Goal: Task Accomplishment & Management: Use online tool/utility

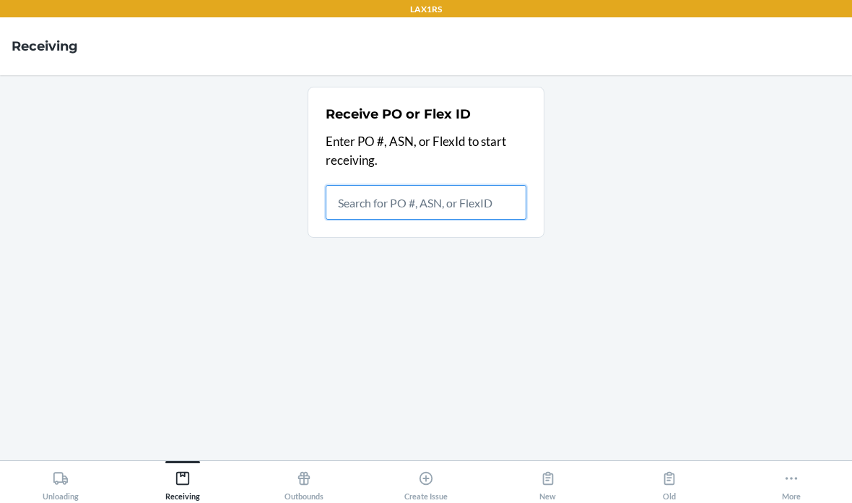
click at [386, 204] on input "text" at bounding box center [426, 202] width 201 height 35
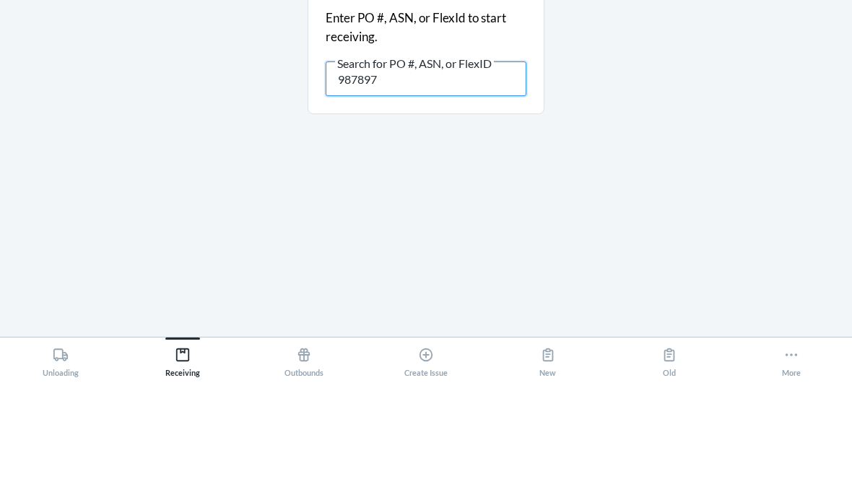
type input "9878974"
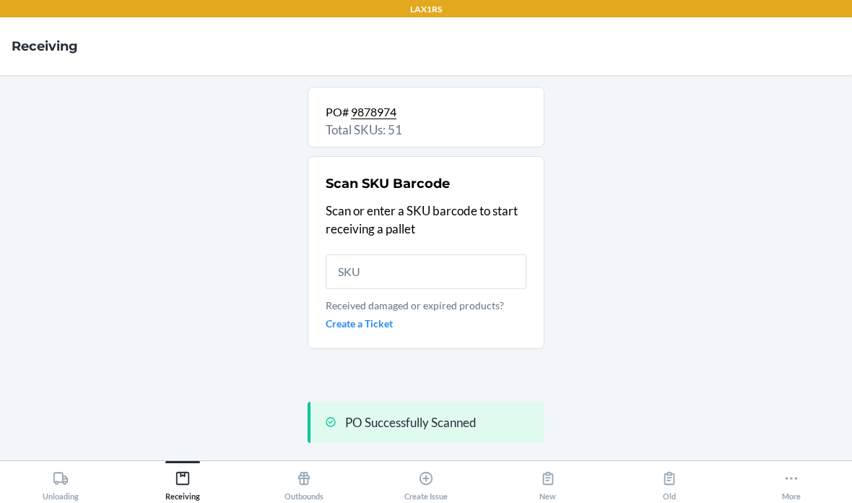
click at [396, 254] on input "text" at bounding box center [426, 271] width 201 height 35
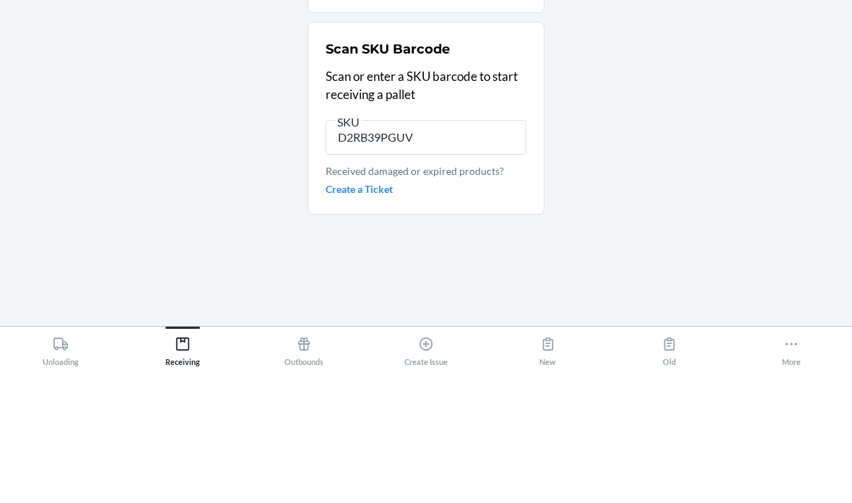
type input "D2RB39PGUV8"
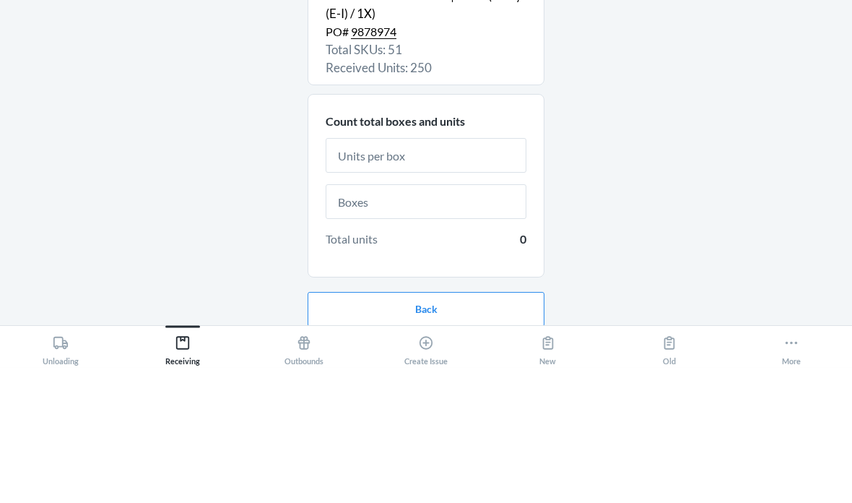
click at [652, 115] on div "D2RB39PGUV8 - [PERSON_NAME] Sublime® Wireless Bra | Black (Busty (E-I) / 1X) PO…" at bounding box center [426, 268] width 829 height 362
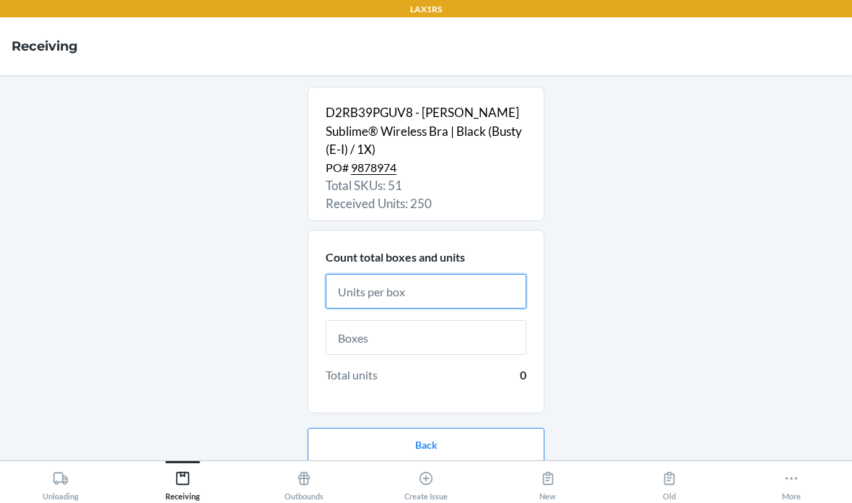
click at [474, 274] on input "text" at bounding box center [426, 291] width 201 height 35
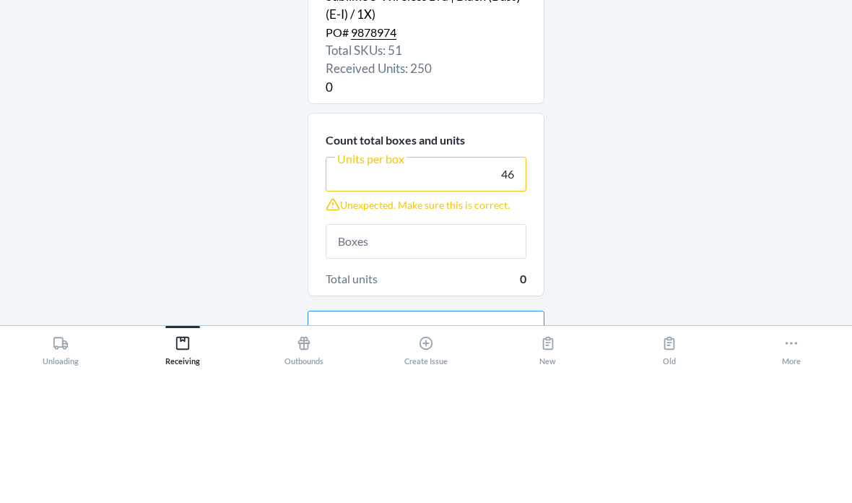
click at [645, 107] on div "D2RB39PGUV8 - [PERSON_NAME] Sublime® Wireless Bra | Black (Busty (E-I) / 1X) PO…" at bounding box center [426, 268] width 829 height 362
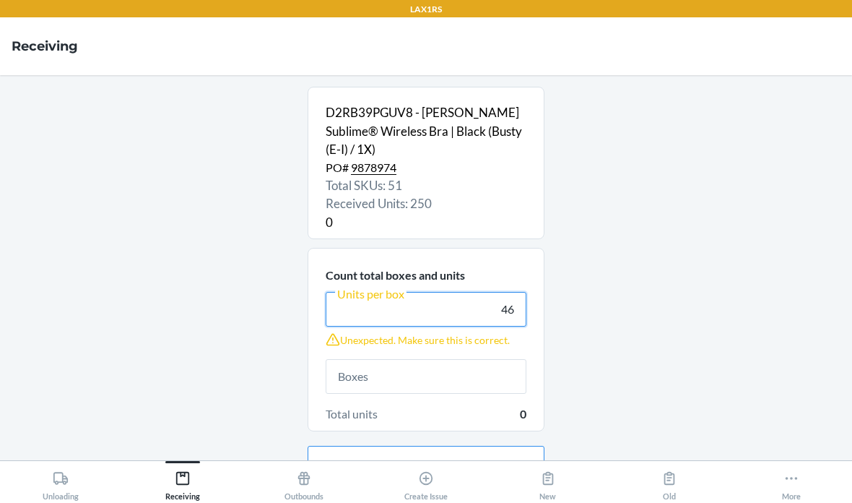
click at [514, 292] on input "46" at bounding box center [426, 309] width 201 height 35
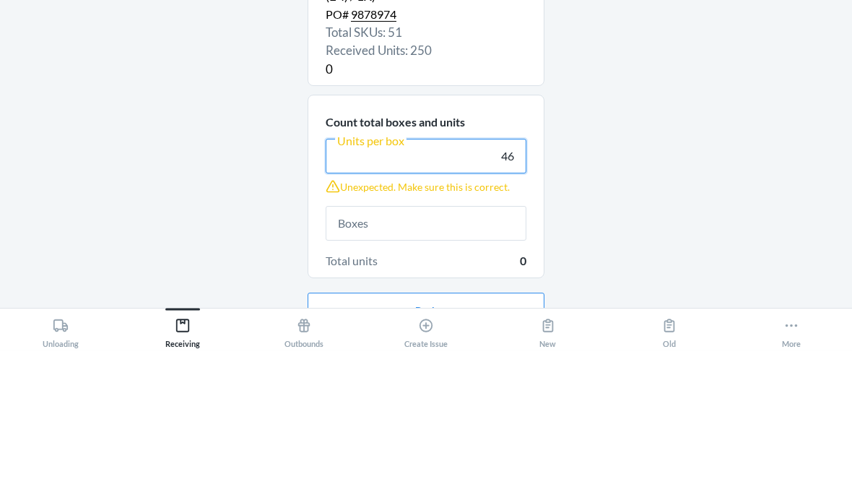
type input "4"
type input "48"
click at [614, 103] on div "D2RB39PGUV8 - [PERSON_NAME] Sublime® Wireless Bra | Black (Busty (E-I) / 1X) PO…" at bounding box center [426, 268] width 829 height 362
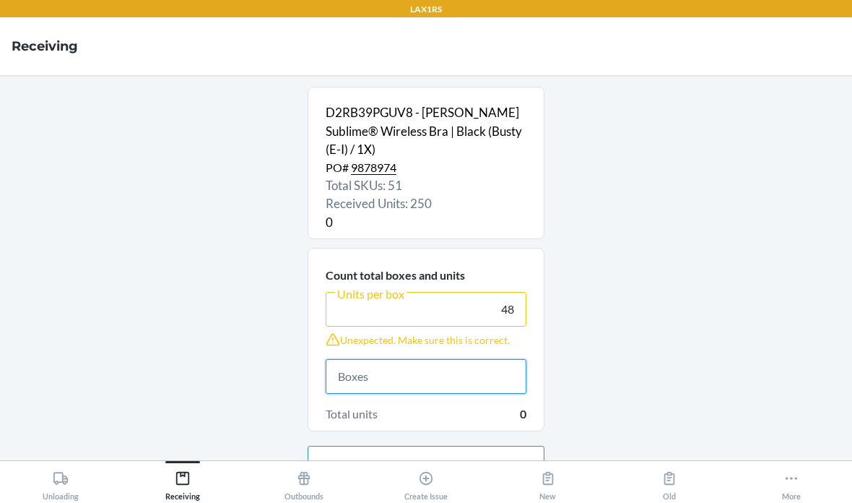
click at [387, 359] on input "text" at bounding box center [426, 376] width 201 height 35
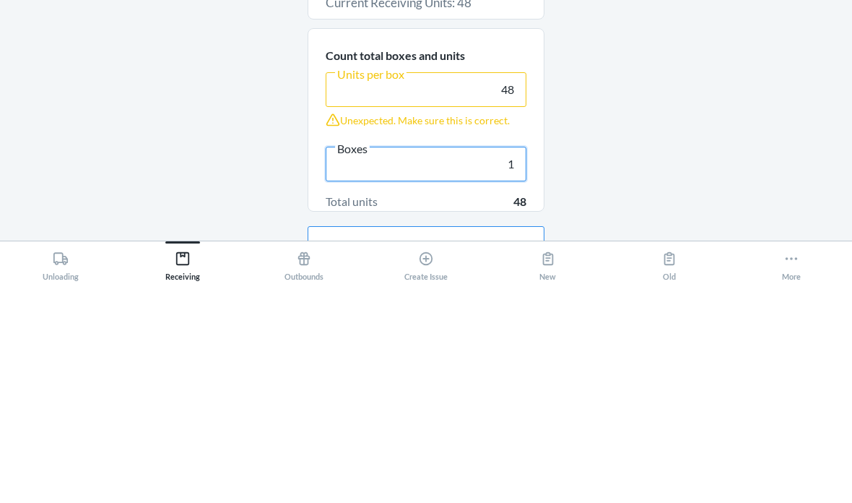
type input "1"
click at [643, 103] on div "D2RB39PGUV8 - [PERSON_NAME] Sublime® Wireless Bra | Black (Busty (E-I) / 1X) PO…" at bounding box center [426, 268] width 829 height 362
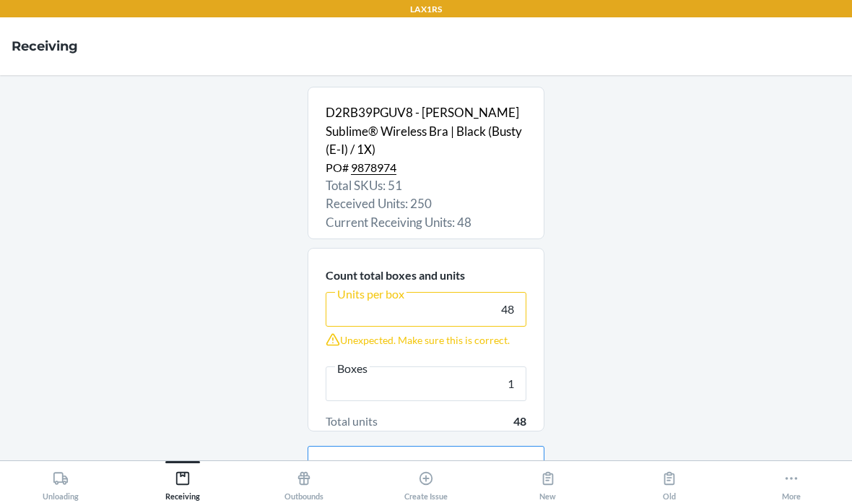
click at [513, 492] on button "Continue" at bounding box center [426, 509] width 237 height 35
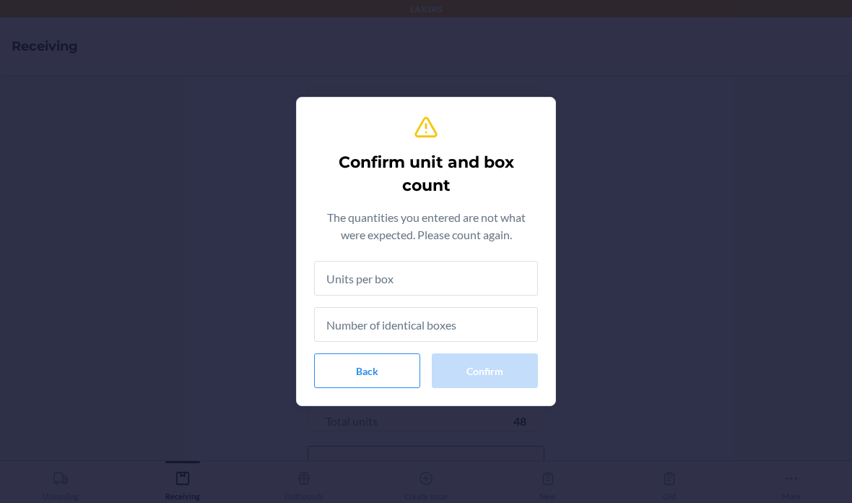
click at [419, 277] on input "text" at bounding box center [426, 278] width 224 height 35
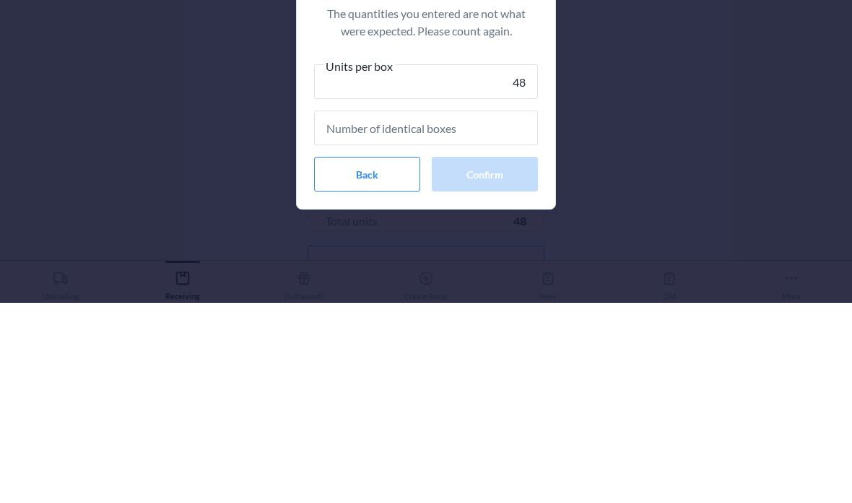
type input "48"
click at [518, 310] on input "text" at bounding box center [426, 327] width 224 height 35
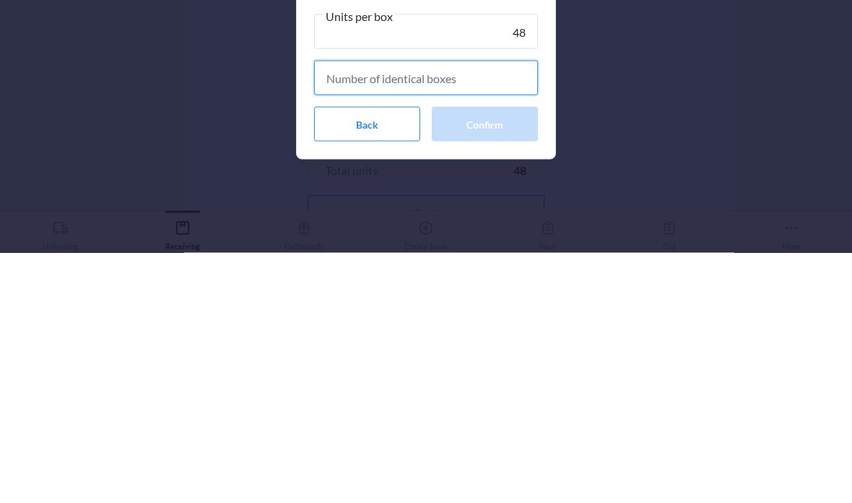
type input "1"
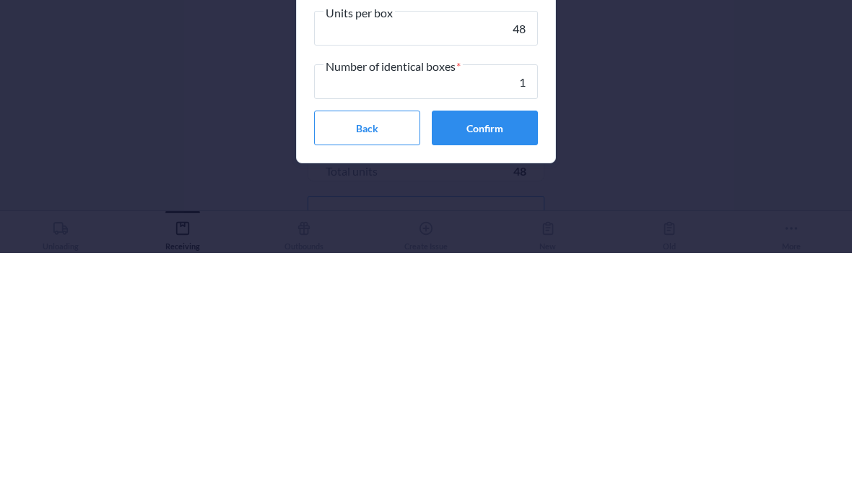
click at [492, 360] on button "Confirm" at bounding box center [485, 377] width 106 height 35
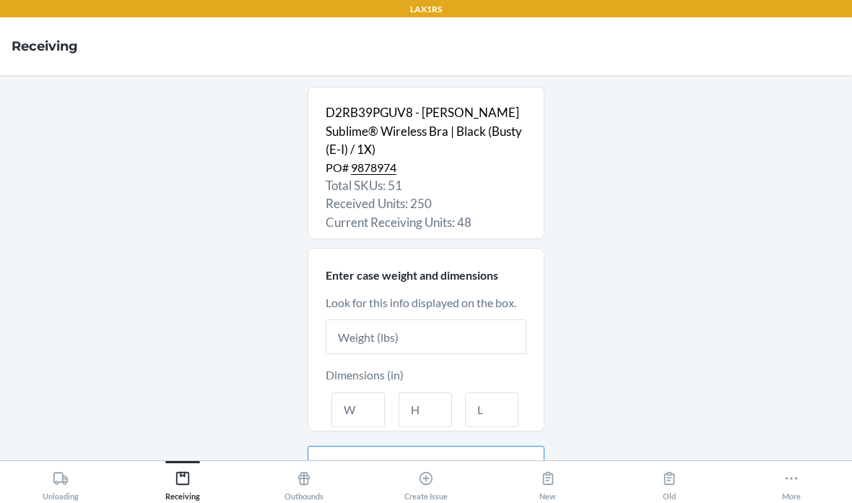
click at [406, 319] on input "text" at bounding box center [426, 336] width 201 height 35
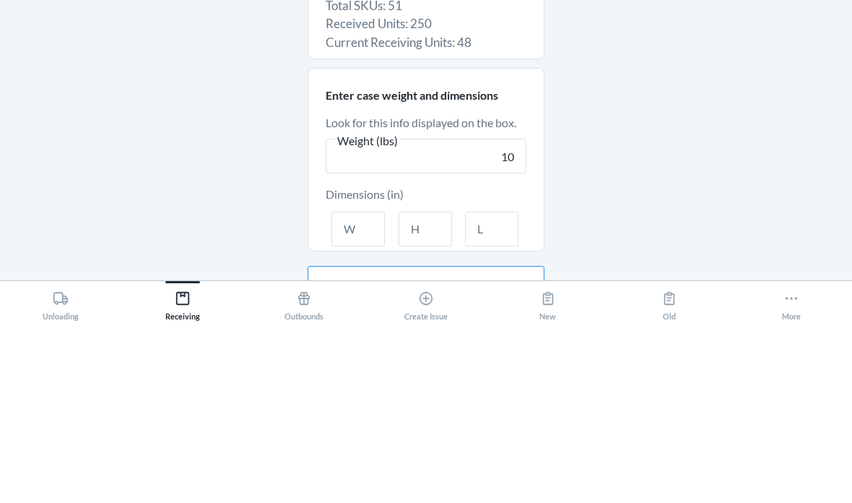
type input "10"
click at [630, 117] on div "D2RB39PGUV8 - [PERSON_NAME] Sublime® Wireless Bra | Black (Busty (E-I) / 1X) PO…" at bounding box center [426, 268] width 829 height 362
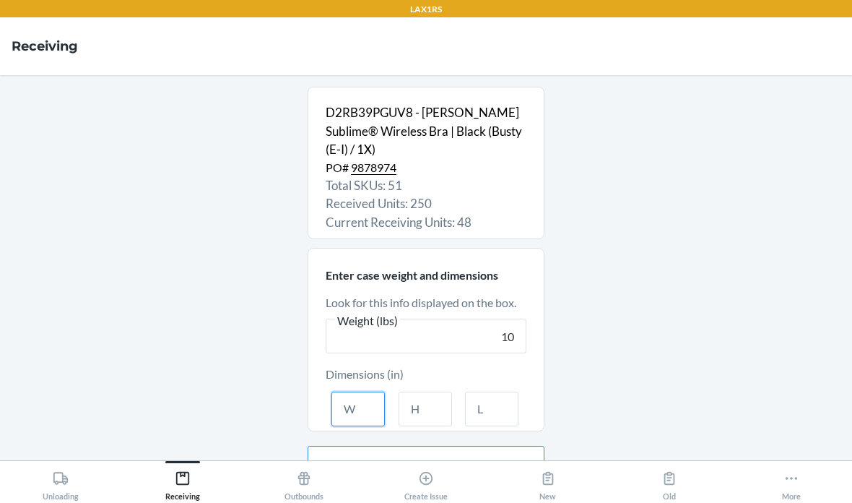
click at [346, 391] on input "text" at bounding box center [357, 408] width 53 height 35
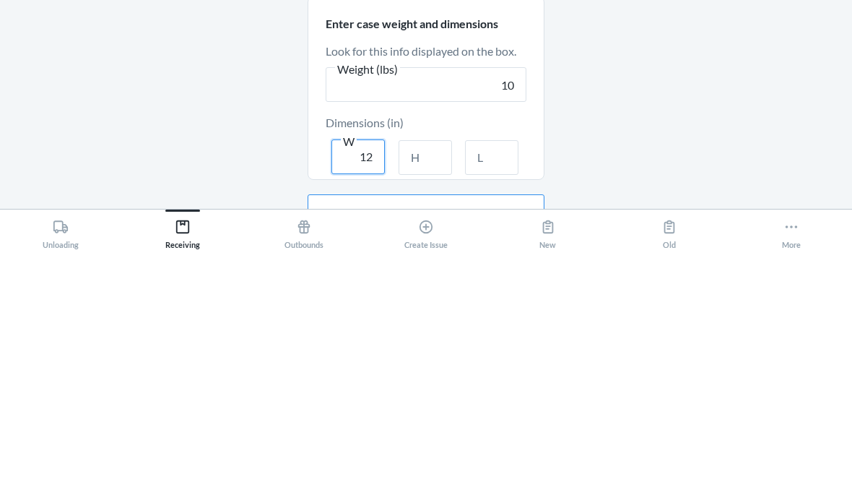
type input "12"
click at [449, 391] on input "text" at bounding box center [425, 408] width 53 height 35
type input "12"
click at [492, 391] on input "text" at bounding box center [491, 408] width 53 height 35
type input "22"
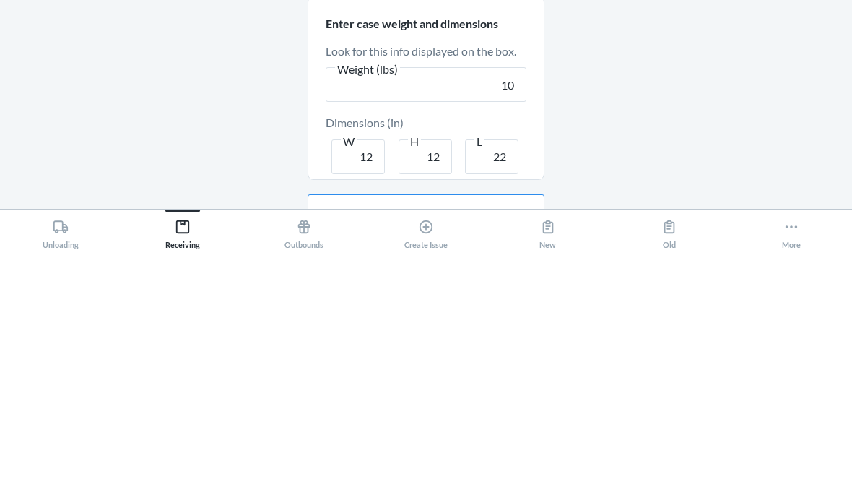
click at [655, 122] on div "D2RB39PGUV8 - [PERSON_NAME] Sublime® Wireless Bra | Black (Busty (E-I) / 1X) PO…" at bounding box center [426, 268] width 829 height 362
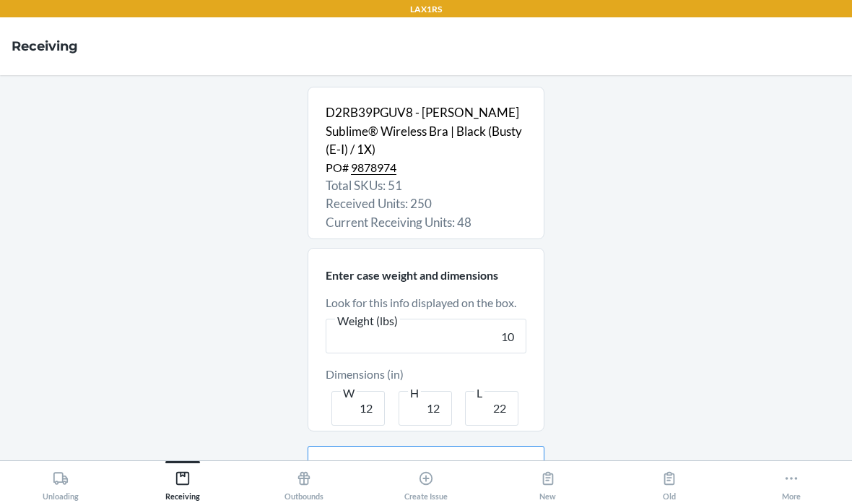
click at [453, 492] on button "Continue" at bounding box center [426, 509] width 237 height 35
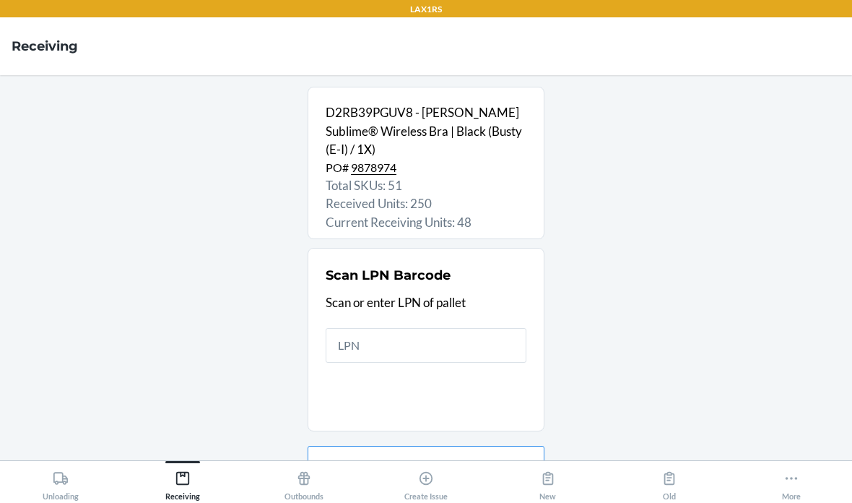
click at [431, 328] on input "text" at bounding box center [426, 345] width 201 height 35
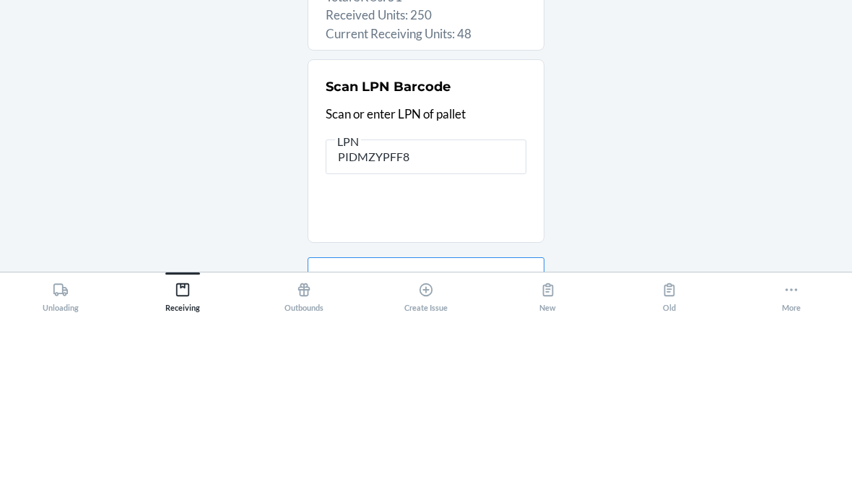
type input "PIDMZYPFF8"
click at [732, 95] on div "D2RB39PGUV8 - [PERSON_NAME] Sublime® Wireless Bra | Black (Busty (E-I) / 1X) PO…" at bounding box center [426, 268] width 829 height 362
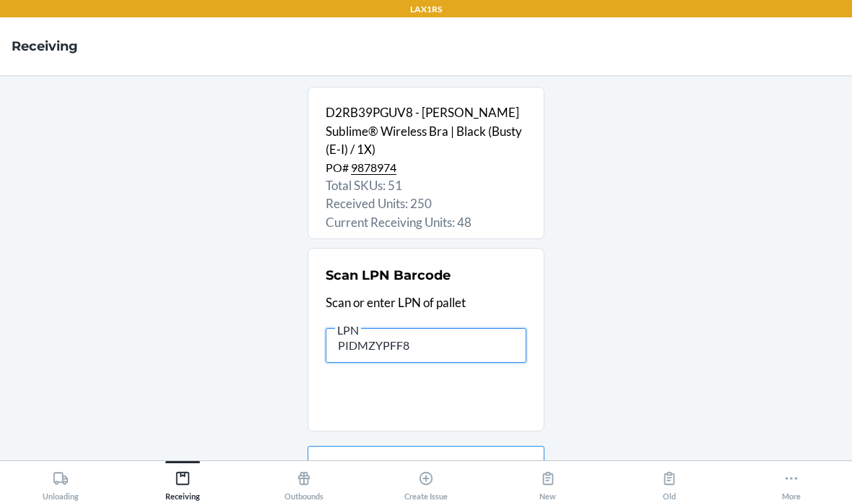
click at [477, 328] on input "PIDMZYPFF8" at bounding box center [426, 345] width 201 height 35
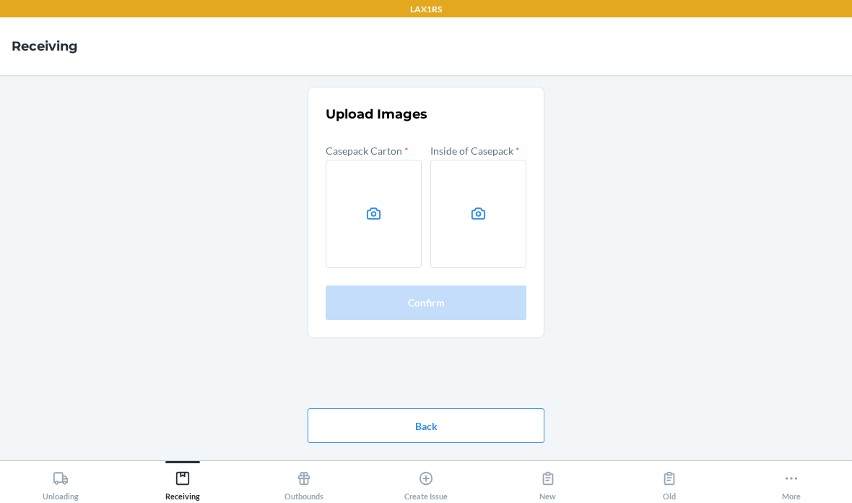
click at [373, 205] on icon at bounding box center [373, 213] width 17 height 17
click at [0, 0] on input "file" at bounding box center [0, 0] width 0 height 0
click at [490, 160] on label at bounding box center [478, 214] width 96 height 108
click at [0, 0] on input "file" at bounding box center [0, 0] width 0 height 0
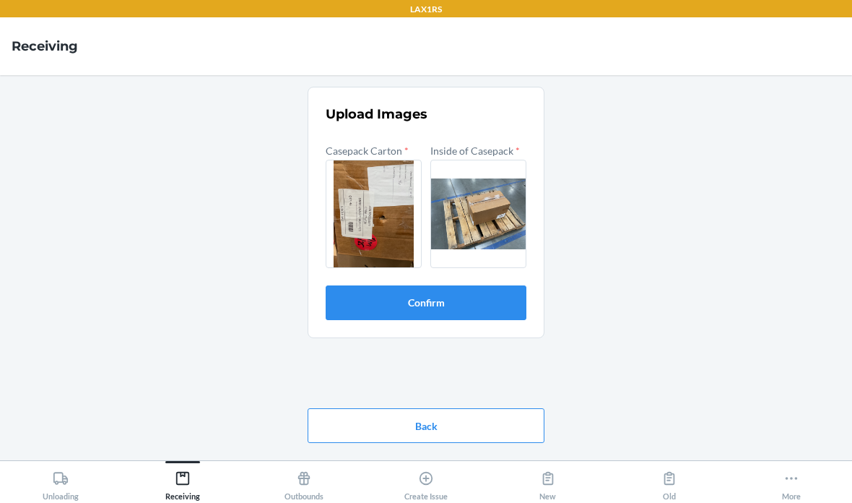
click at [464, 285] on button "Confirm" at bounding box center [426, 302] width 201 height 35
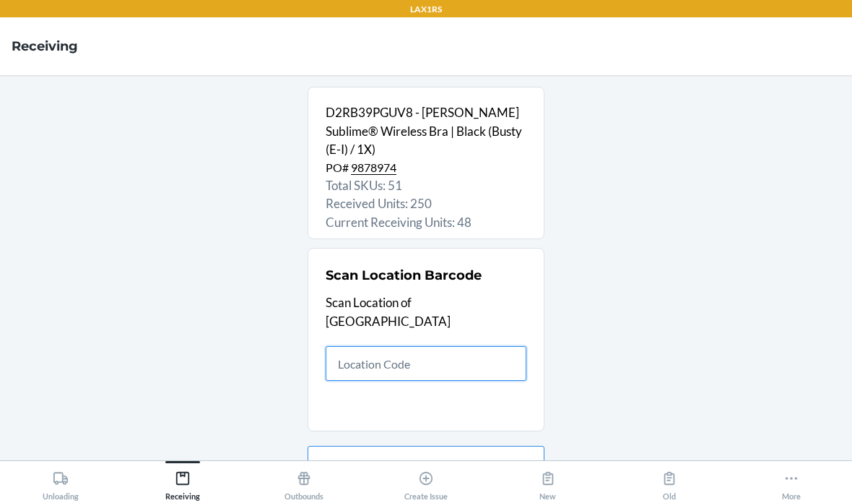
click at [416, 346] on input "text" at bounding box center [426, 363] width 201 height 35
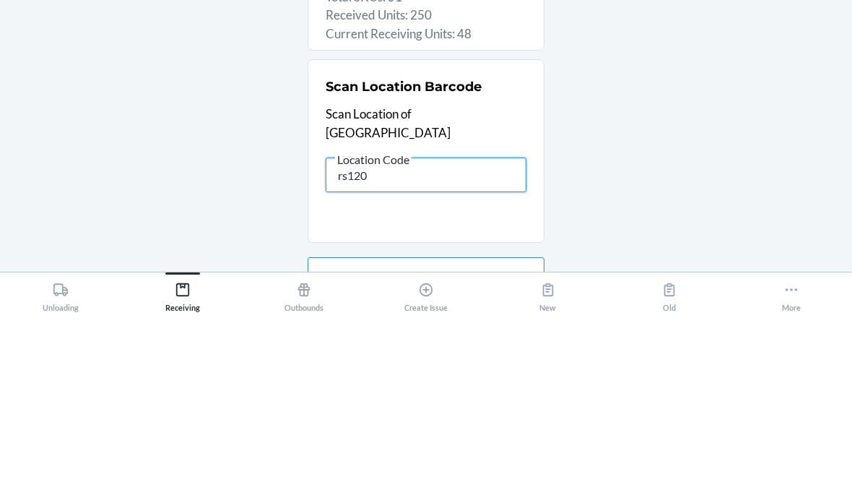
type input "rs120"
click at [739, 91] on div "D2RB39PGUV8 - [PERSON_NAME] Sublime® Wireless Bra | Black (Busty (E-I) / 1X) PO…" at bounding box center [426, 268] width 829 height 362
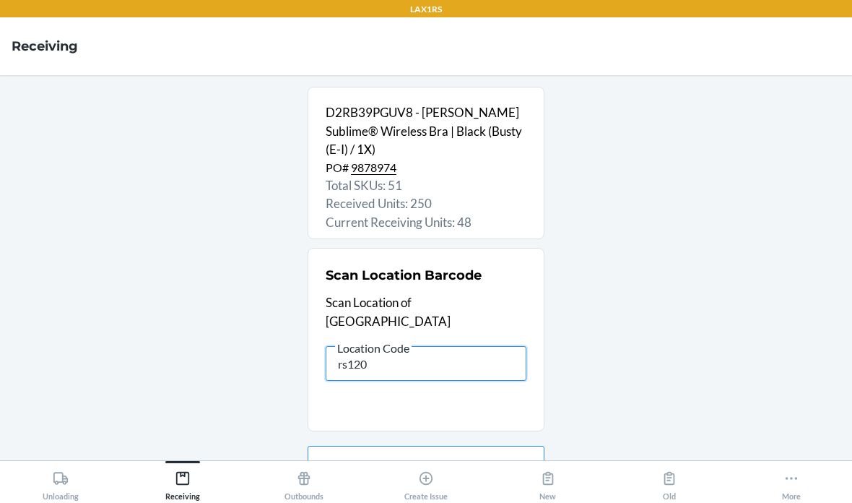
click at [467, 346] on input "rs120" at bounding box center [426, 363] width 201 height 35
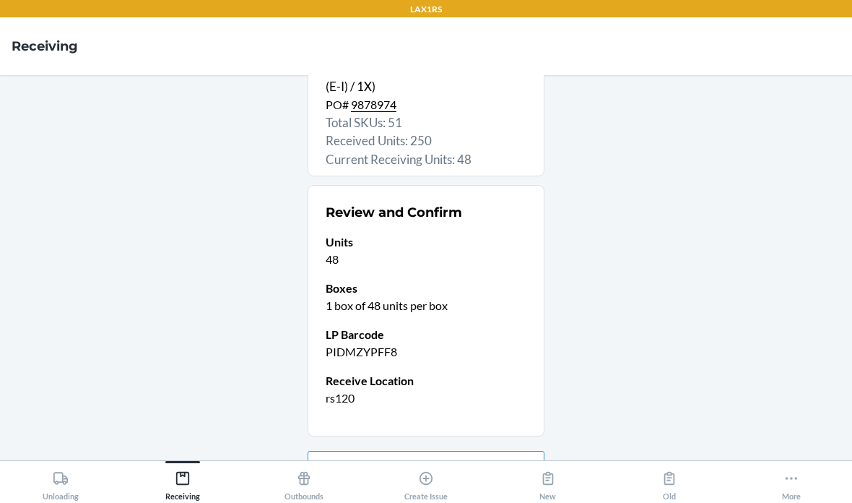
scroll to position [62, 0]
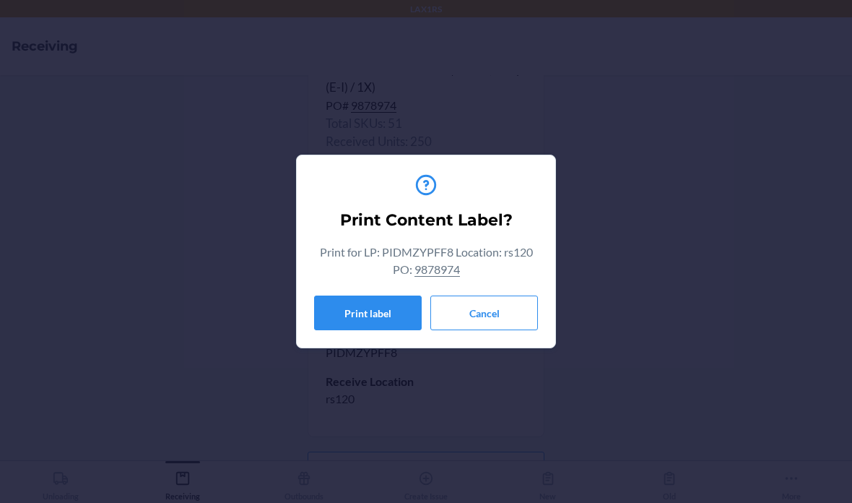
click at [486, 314] on button "Cancel" at bounding box center [484, 312] width 108 height 35
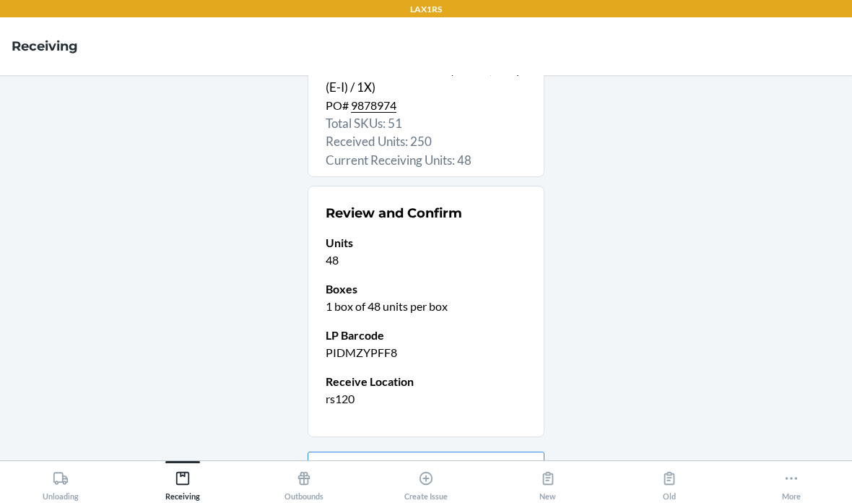
scroll to position [0, 0]
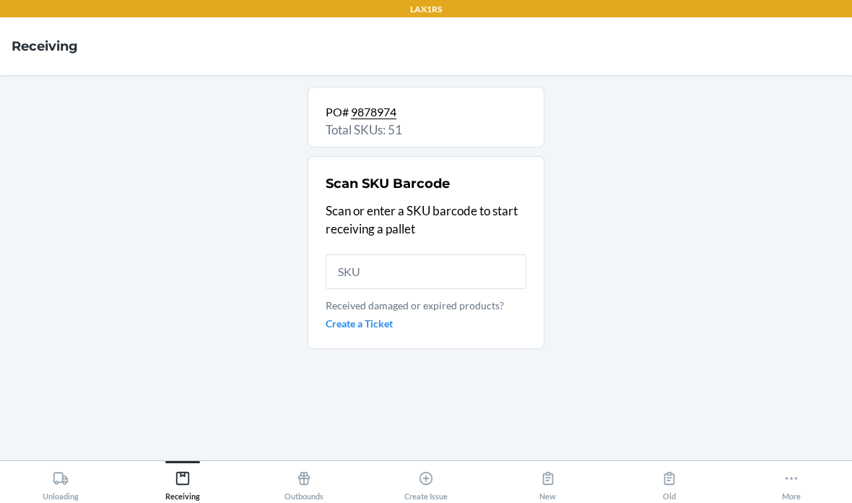
click at [443, 297] on p "Received damaged or expired products?" at bounding box center [426, 304] width 201 height 15
click at [456, 254] on input "text" at bounding box center [426, 271] width 201 height 35
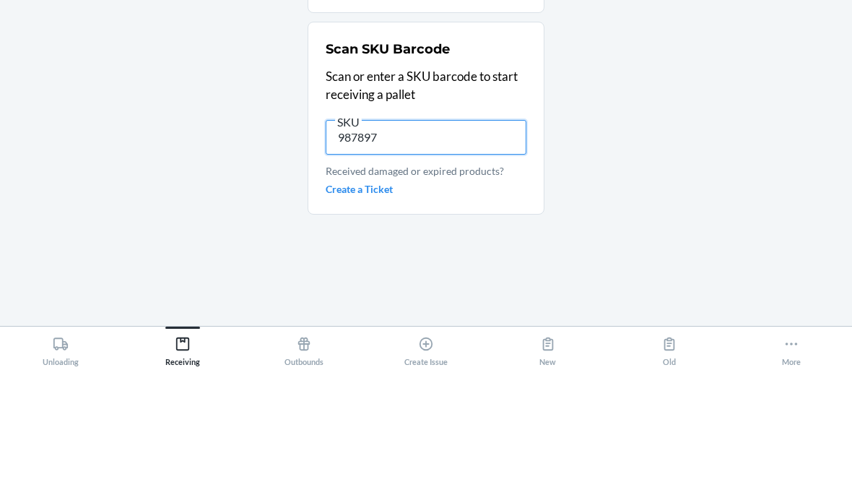
type input "9878974"
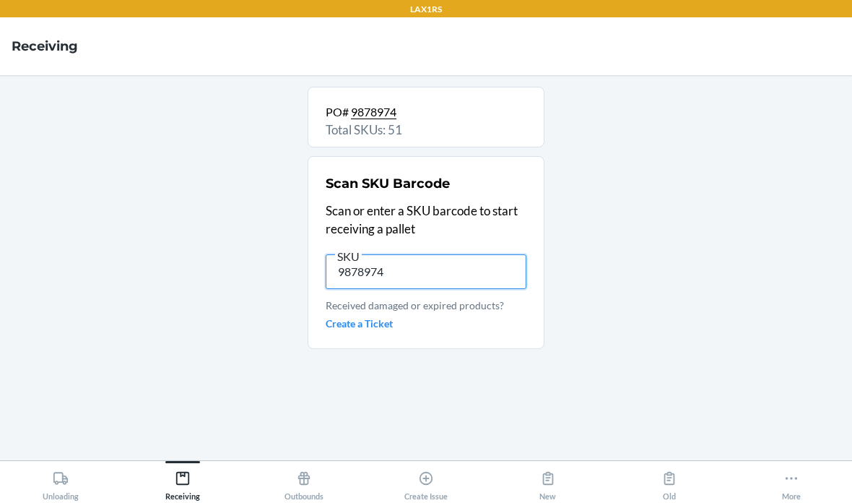
click at [447, 254] on input "9878974" at bounding box center [426, 271] width 201 height 35
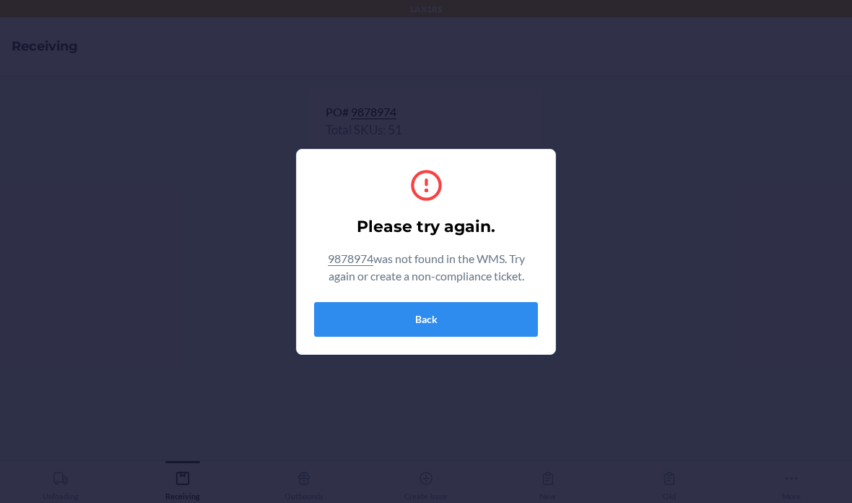
click at [381, 323] on button "Back" at bounding box center [426, 319] width 224 height 35
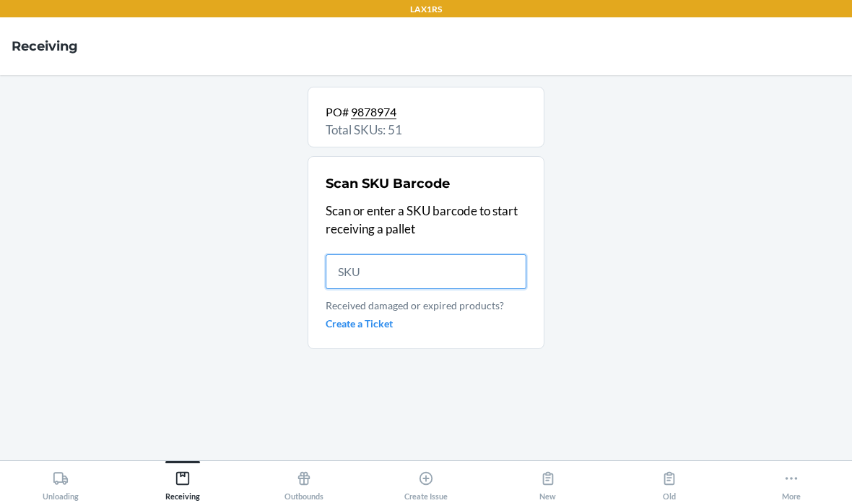
click at [424, 254] on input "text" at bounding box center [426, 271] width 201 height 35
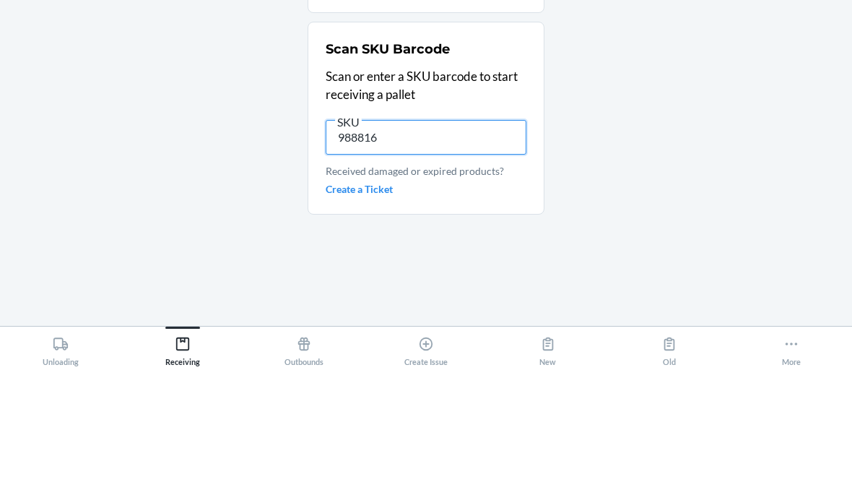
type input "9888160"
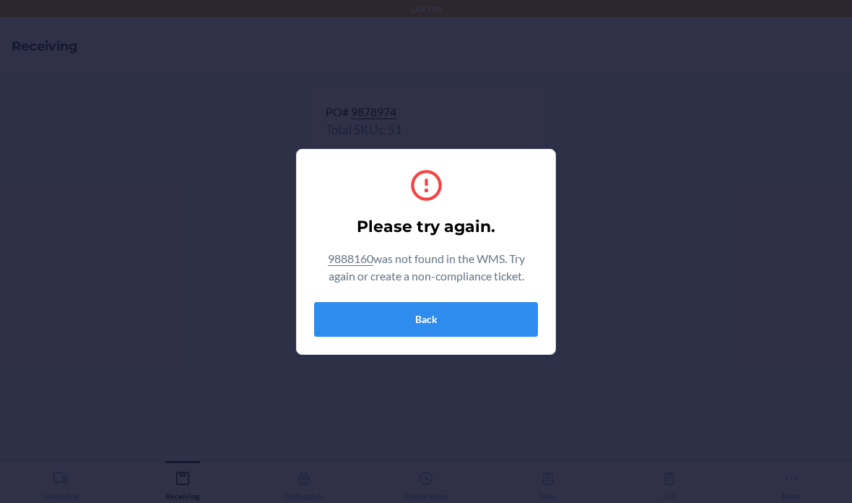
click at [445, 316] on button "Back" at bounding box center [426, 319] width 224 height 35
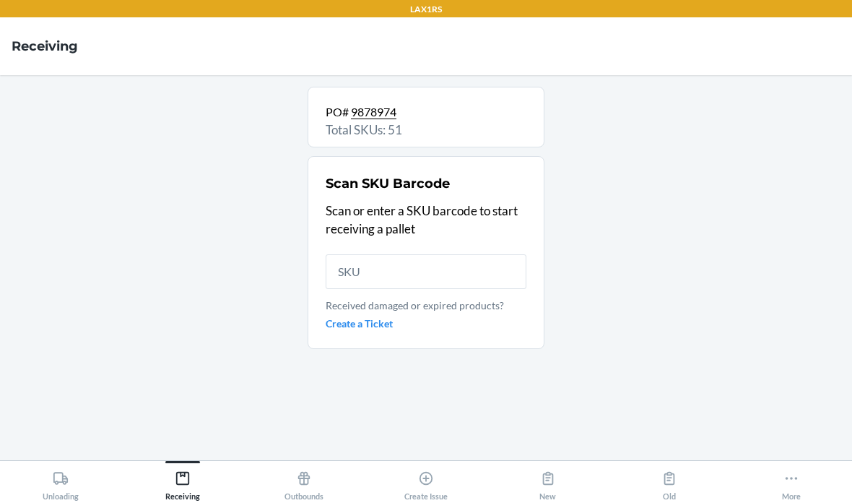
click at [57, 484] on icon at bounding box center [61, 478] width 16 height 16
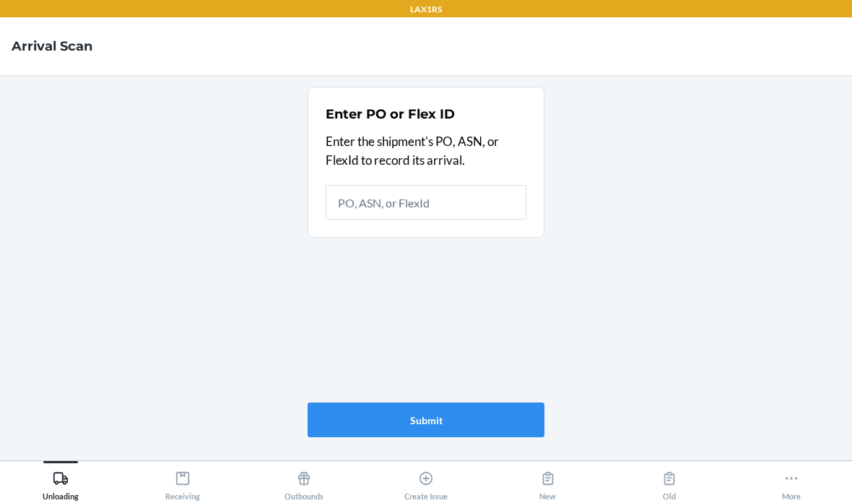
click at [181, 473] on icon at bounding box center [182, 477] width 13 height 13
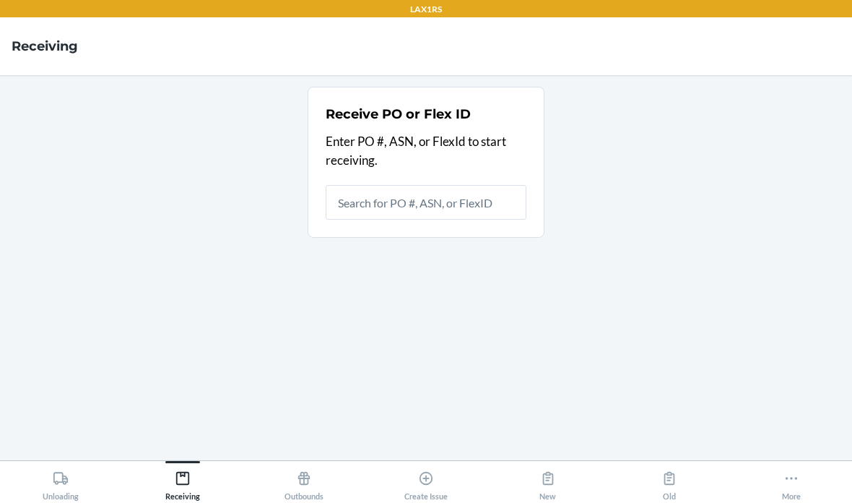
click at [448, 185] on input "text" at bounding box center [426, 202] width 201 height 35
click at [443, 185] on input "text" at bounding box center [426, 202] width 201 height 35
click at [415, 185] on input "text" at bounding box center [426, 202] width 201 height 35
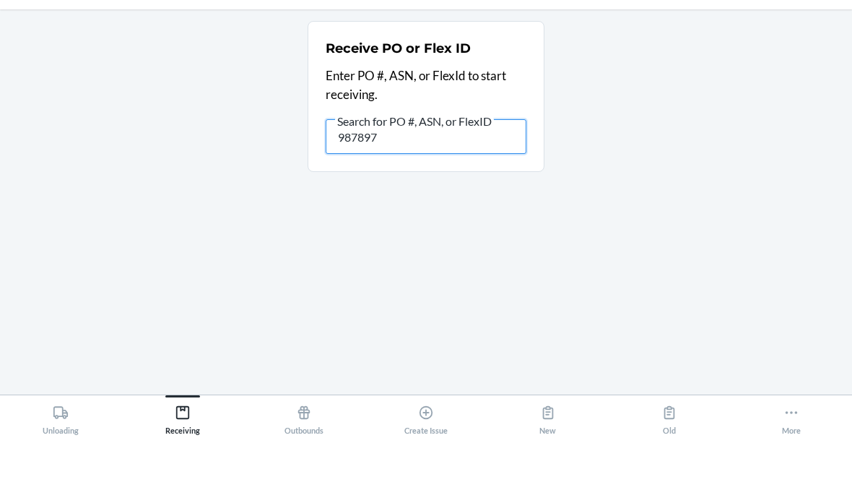
type input "9878974"
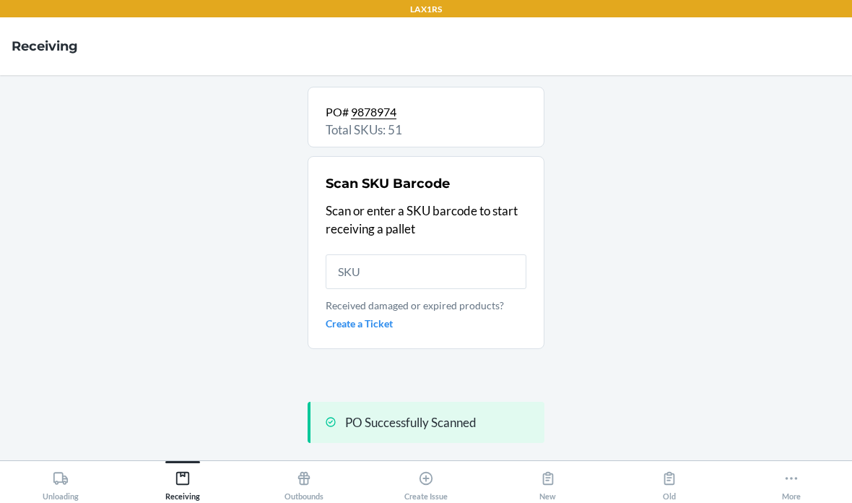
click at [428, 254] on input "text" at bounding box center [426, 271] width 201 height 35
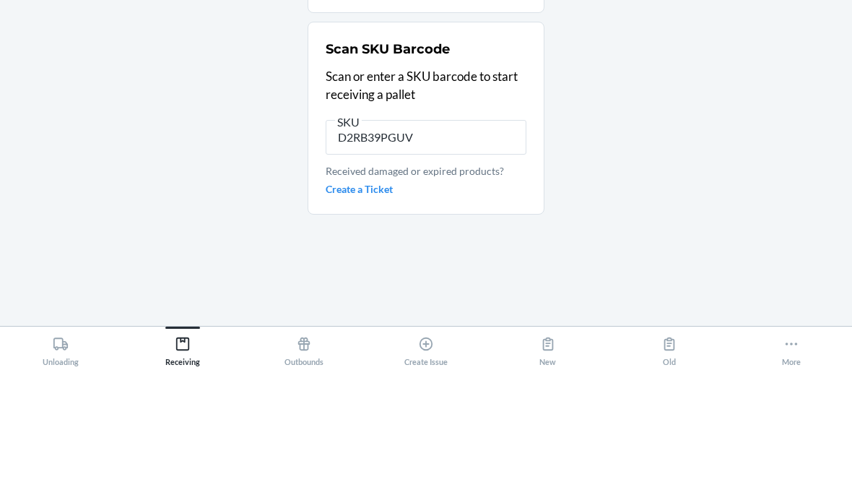
type input "D2RB39PGUV8"
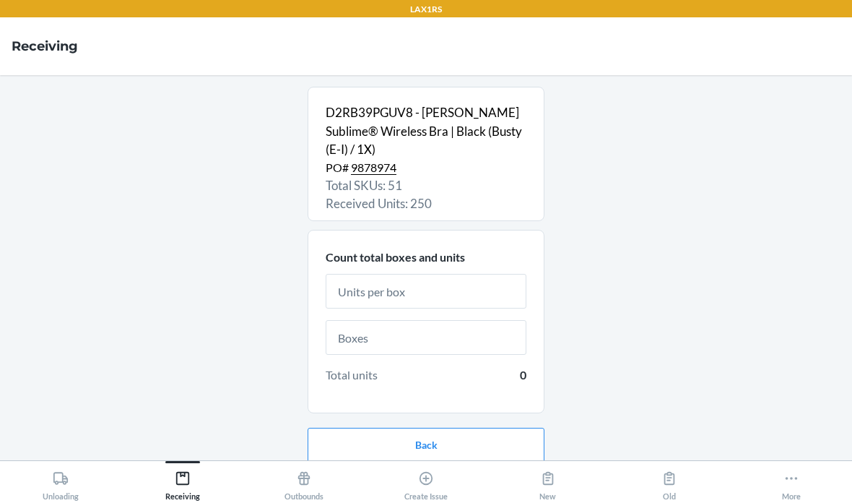
click at [479, 274] on input "text" at bounding box center [426, 291] width 201 height 35
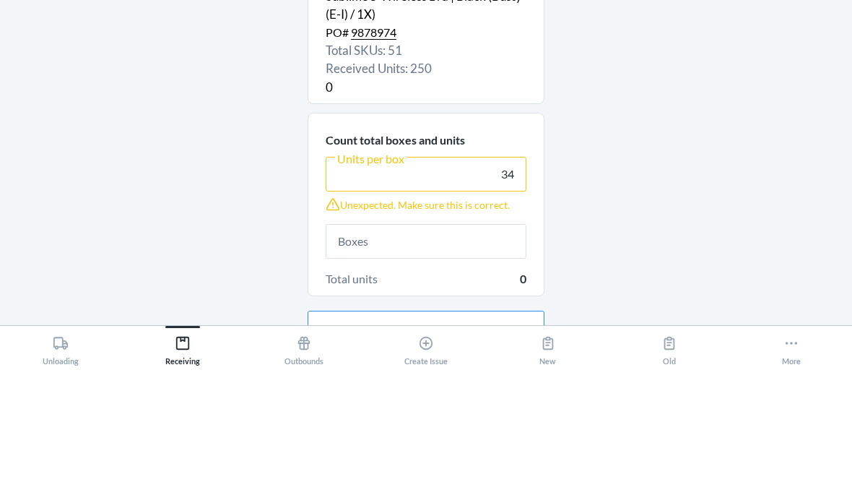
type input "34"
click at [629, 95] on div "D2RB39PGUV8 - [PERSON_NAME] Sublime® Wireless Bra | Black (Busty (E-I) / 1X) PO…" at bounding box center [426, 268] width 829 height 362
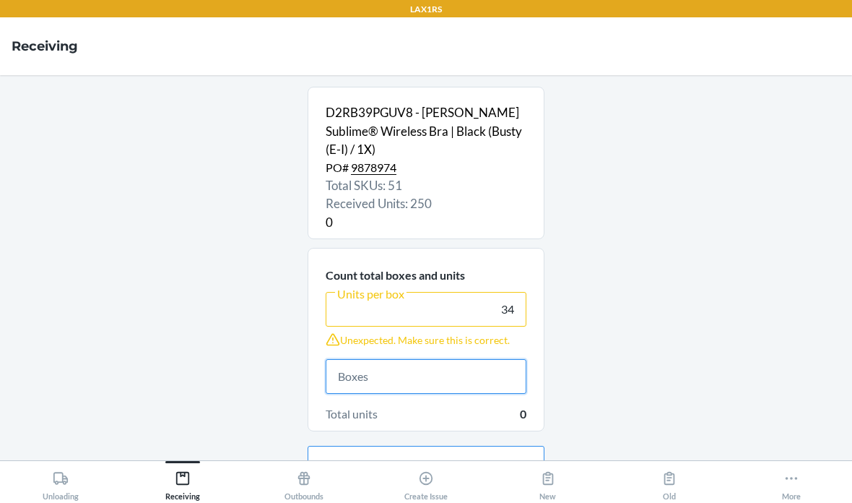
click at [425, 359] on input "text" at bounding box center [426, 376] width 201 height 35
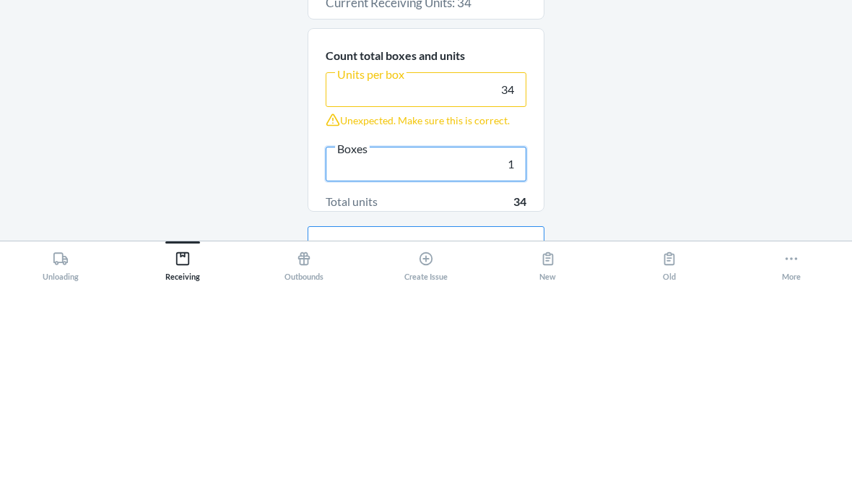
type input "1"
click at [653, 95] on div "D2RB39PGUV8 - [PERSON_NAME] Sublime® Wireless Bra | Black (Busty (E-I) / 1X) PO…" at bounding box center [426, 268] width 829 height 362
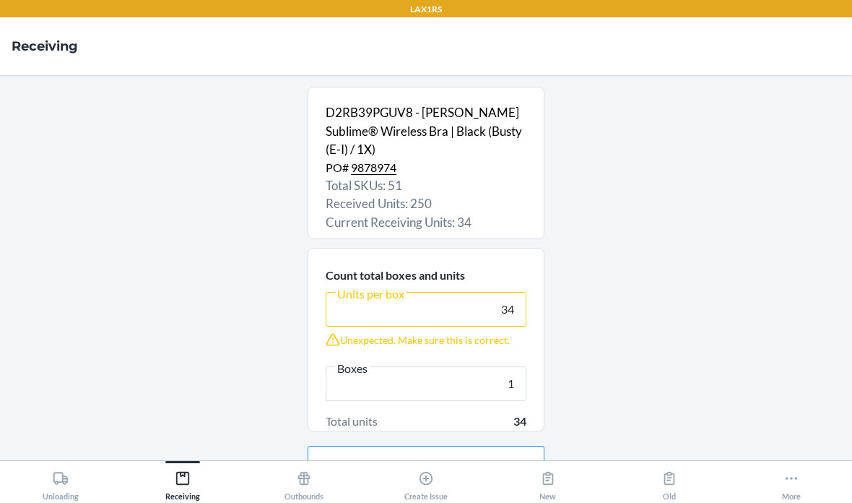
click at [474, 492] on button "Continue" at bounding box center [426, 509] width 237 height 35
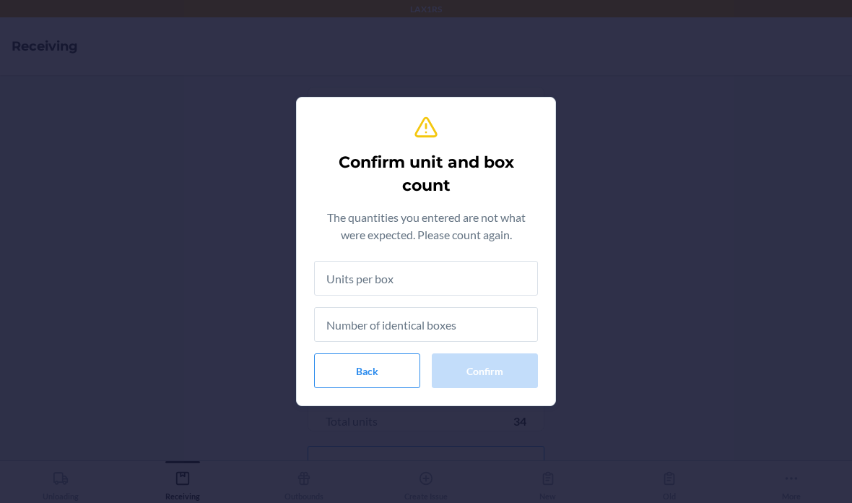
click at [474, 274] on input "text" at bounding box center [426, 278] width 224 height 35
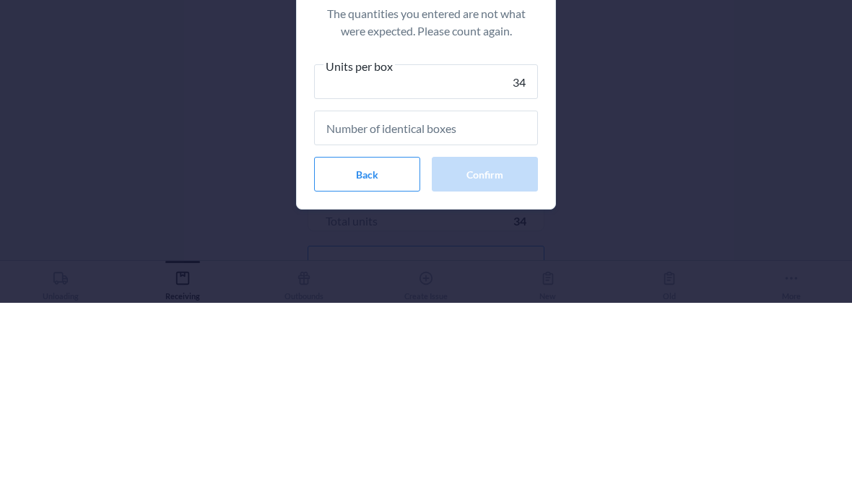
type input "34"
click at [480, 310] on input "text" at bounding box center [426, 327] width 224 height 35
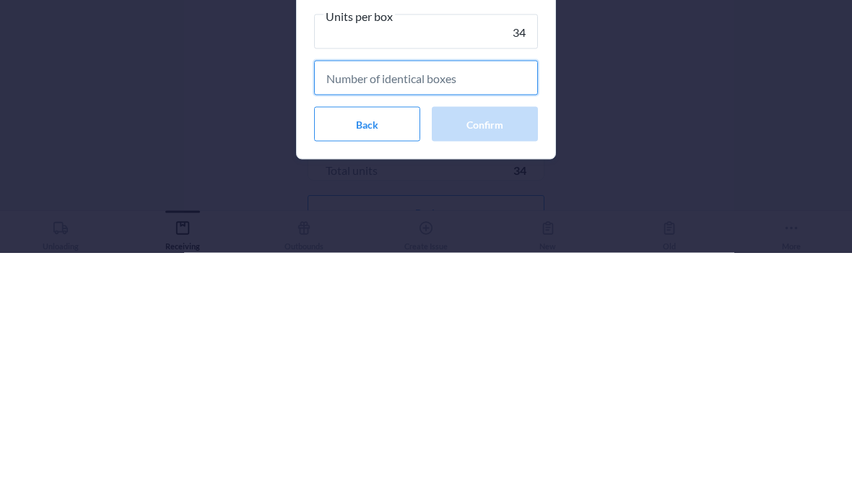
type input "1"
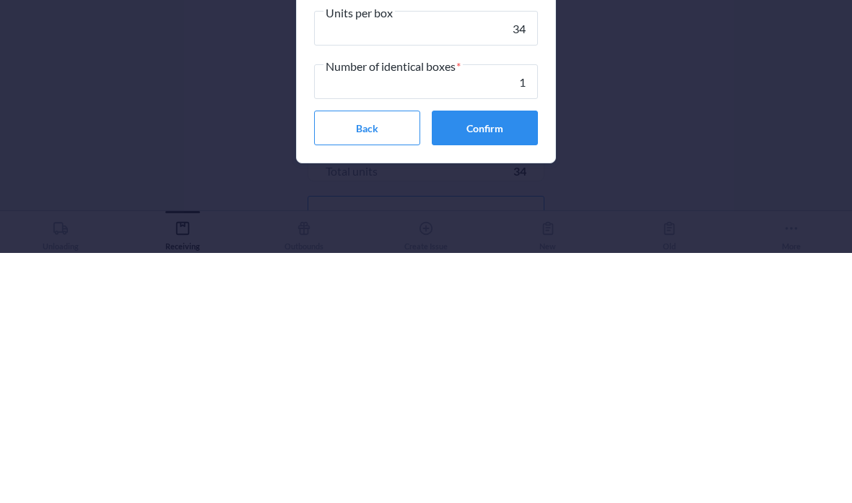
click at [504, 360] on button "Confirm" at bounding box center [485, 377] width 106 height 35
